Goal: Navigation & Orientation: Understand site structure

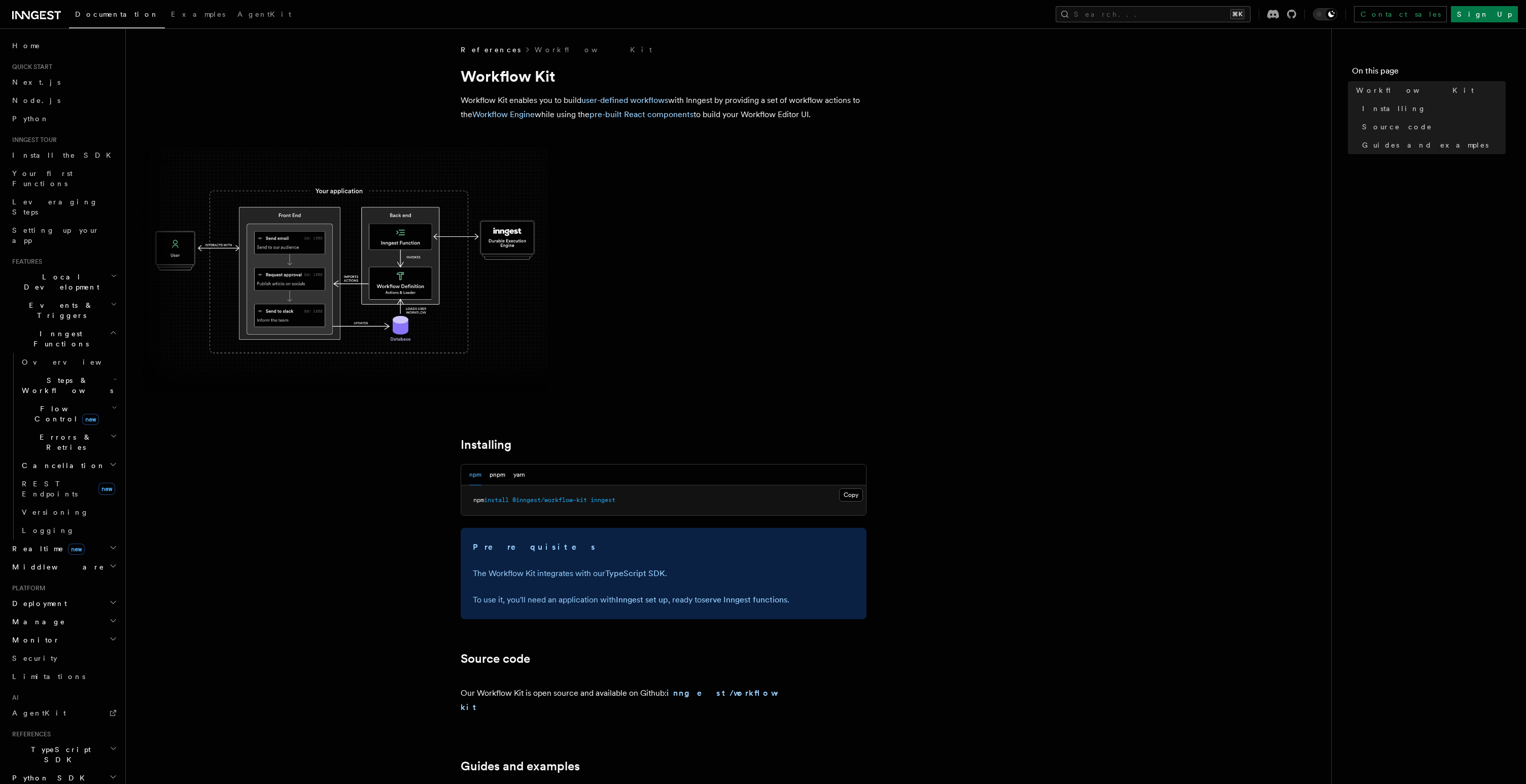
click at [379, 240] on img at bounding box center [345, 269] width 406 height 243
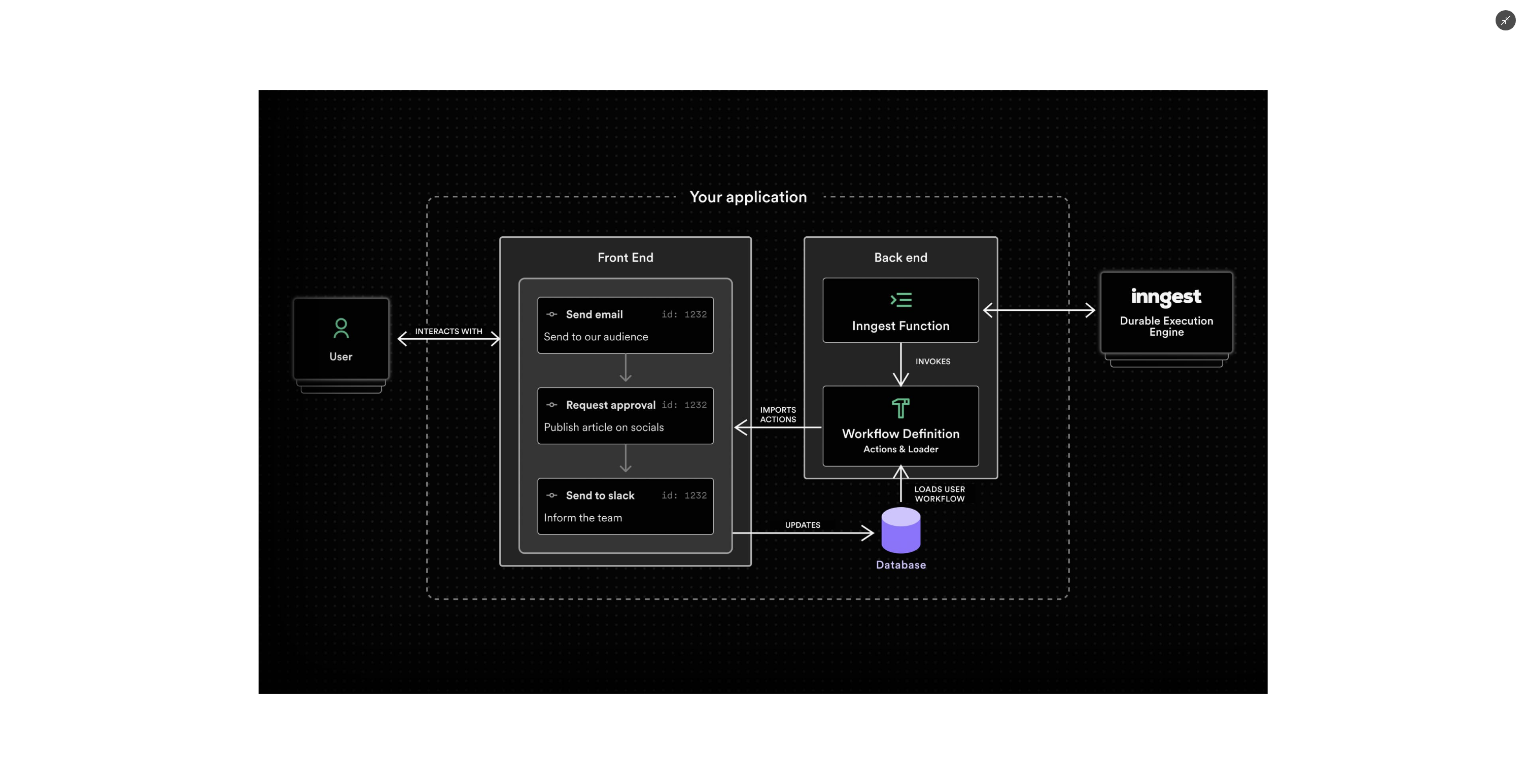
click at [210, 239] on div at bounding box center [763, 392] width 1526 height 784
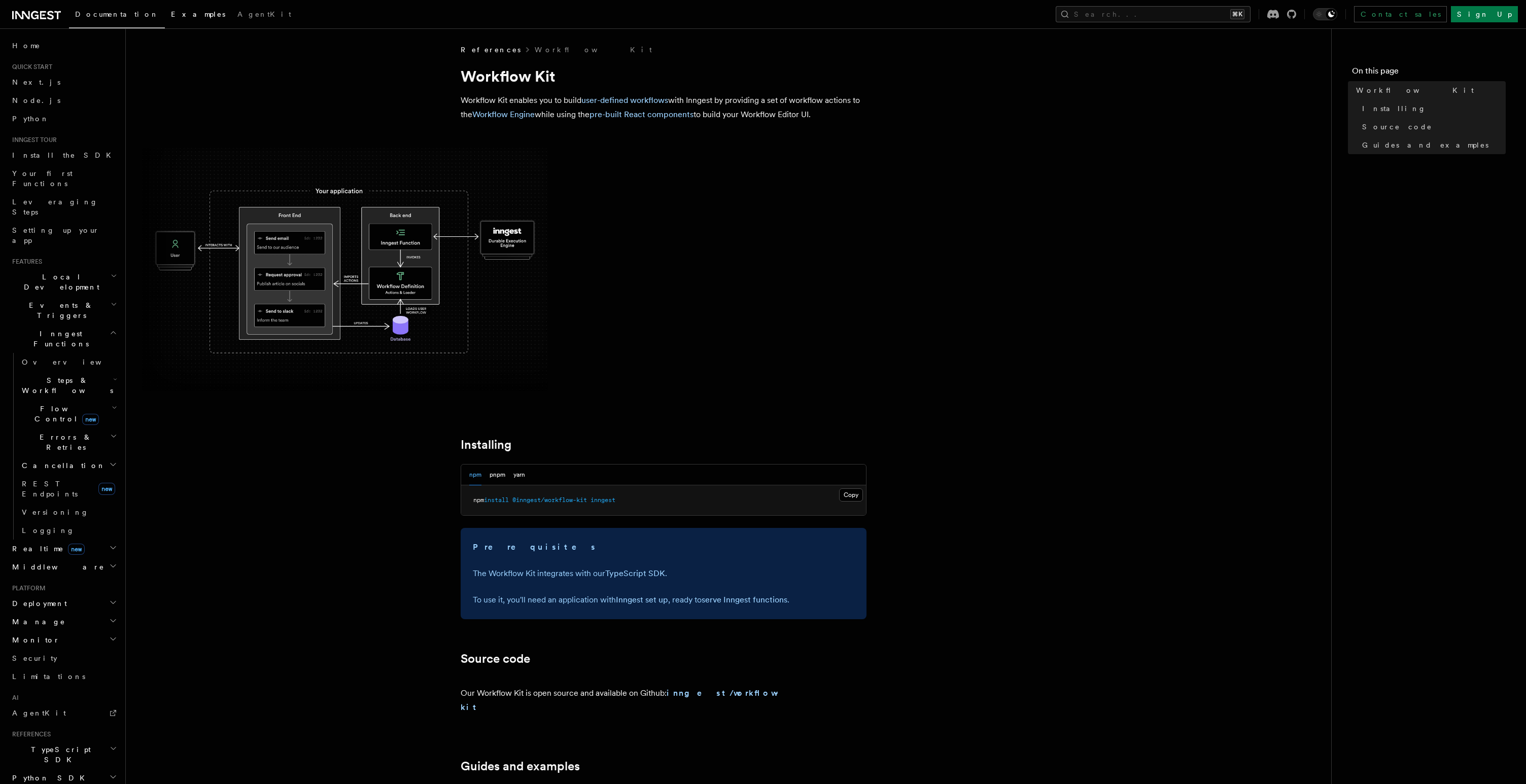
click at [165, 20] on link "Examples" at bounding box center [198, 15] width 66 height 24
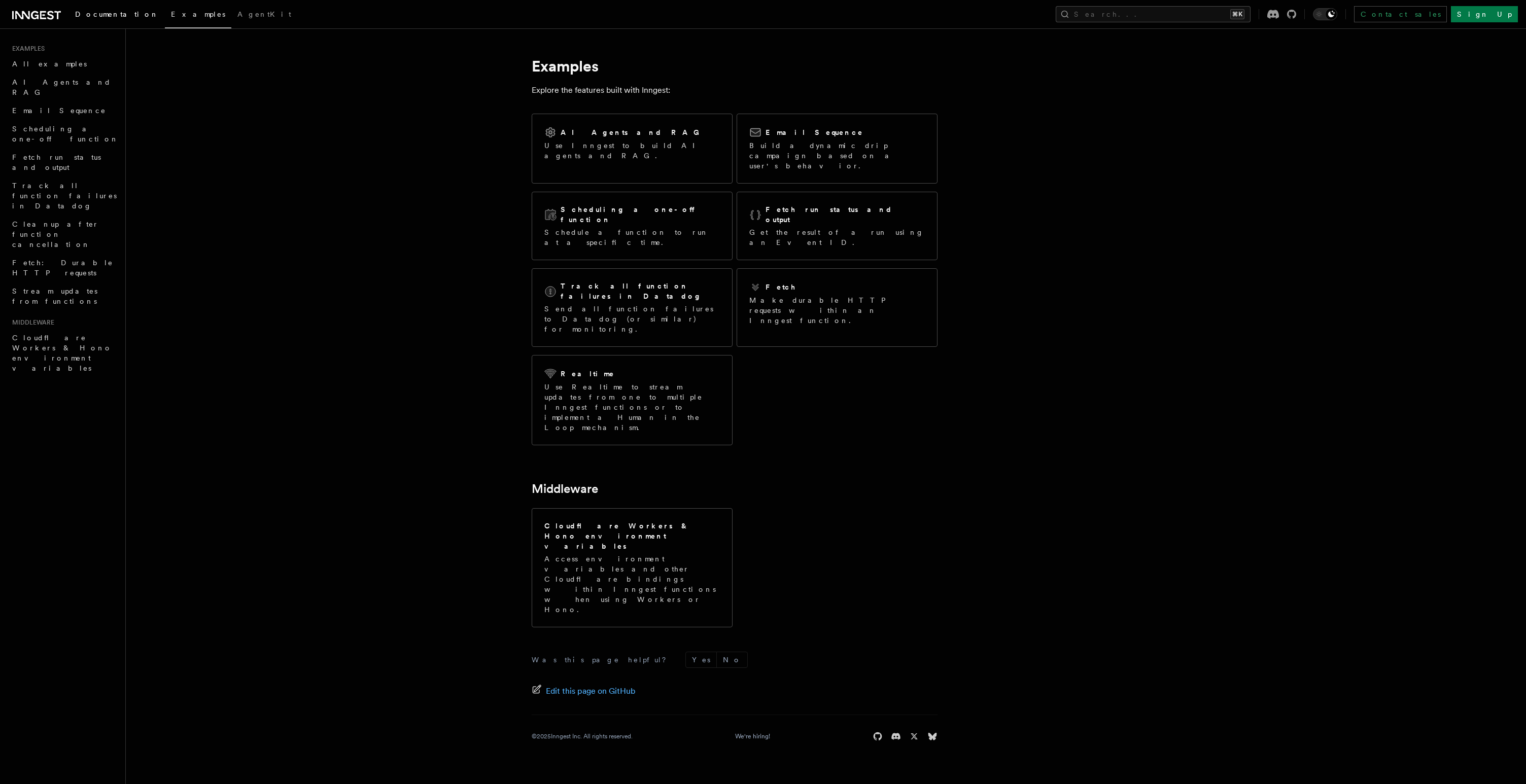
click at [118, 16] on span "Documentation" at bounding box center [117, 14] width 84 height 8
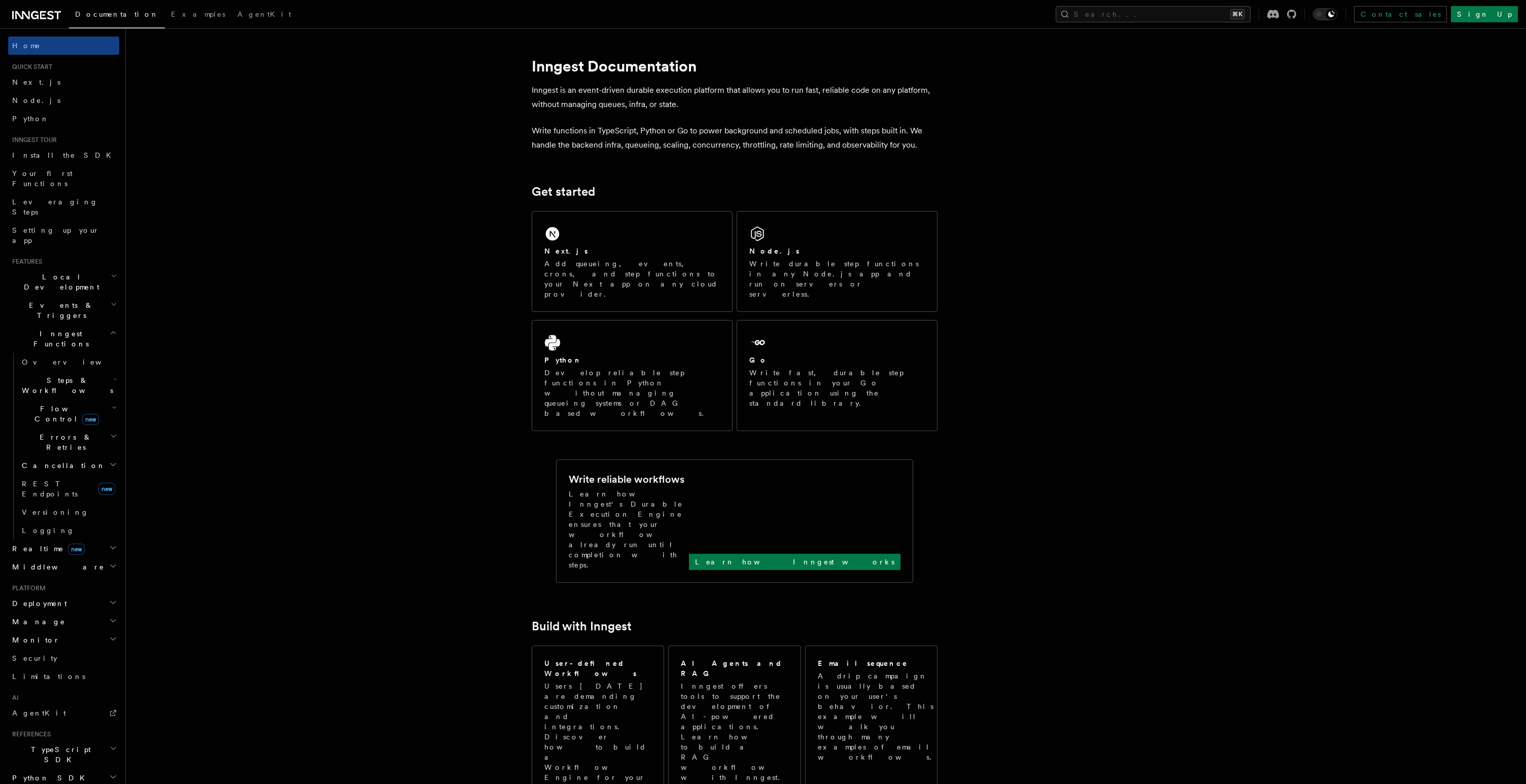
click at [37, 21] on icon at bounding box center [37, 15] width 49 height 12
